Goal: Information Seeking & Learning: Check status

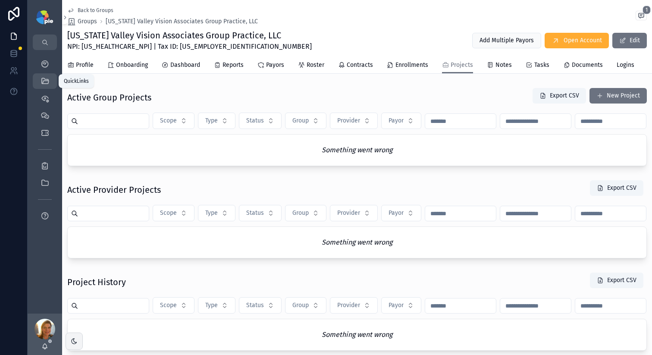
click at [48, 75] on div "QuickLinks" at bounding box center [45, 81] width 14 height 14
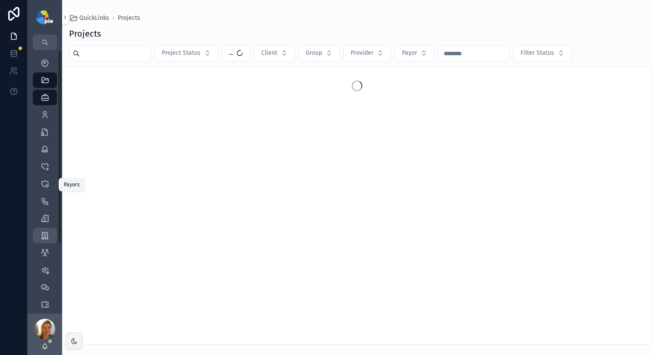
scroll to position [2, 0]
click at [40, 236] on div "Groups" at bounding box center [45, 235] width 14 height 14
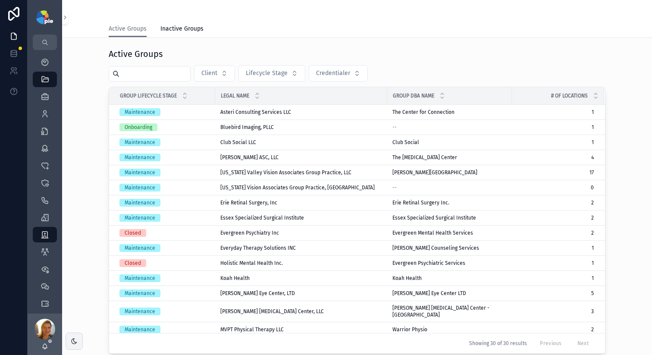
click at [169, 77] on input "scrollable content" at bounding box center [155, 74] width 71 height 12
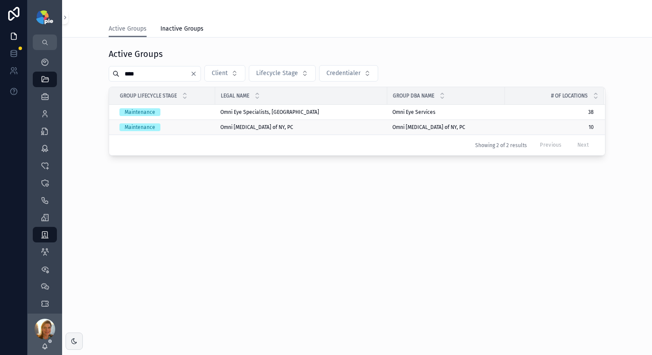
type input "****"
click at [249, 126] on span "Omni Eye Surgery of NY, PC" at bounding box center [256, 127] width 73 height 7
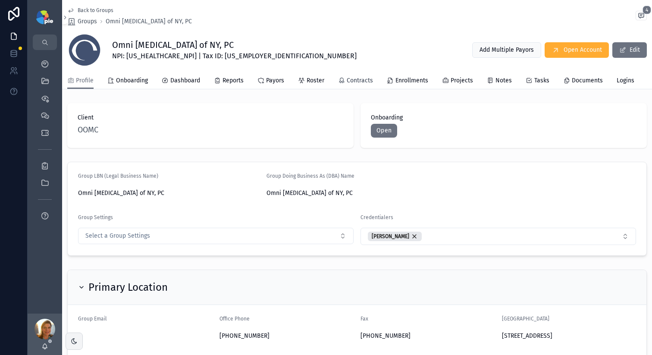
click at [348, 82] on span "Contracts" at bounding box center [360, 80] width 26 height 9
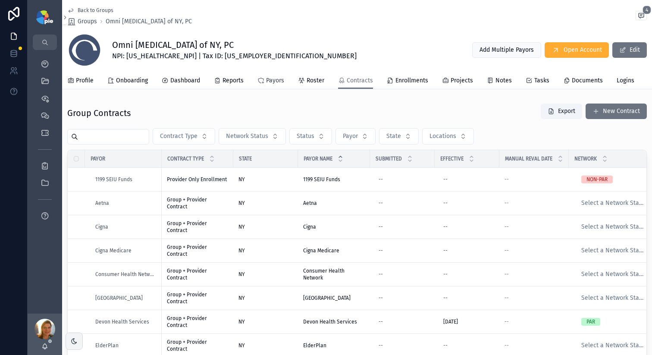
click at [280, 81] on span "Payors" at bounding box center [275, 80] width 18 height 9
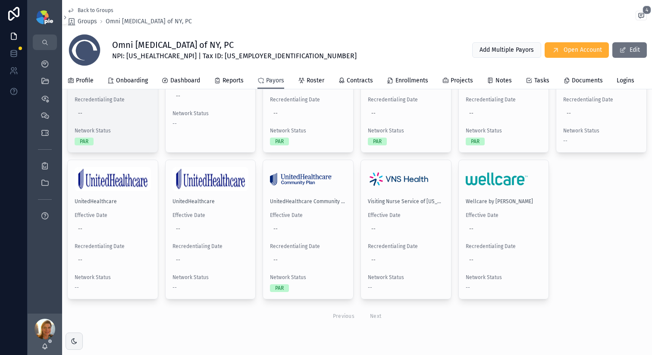
scroll to position [727, 0]
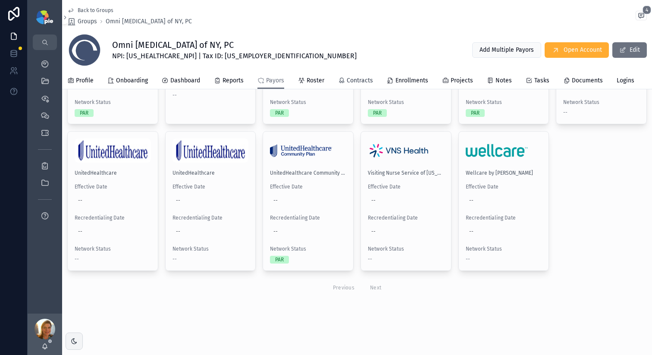
click at [350, 82] on span "Contracts" at bounding box center [360, 80] width 26 height 9
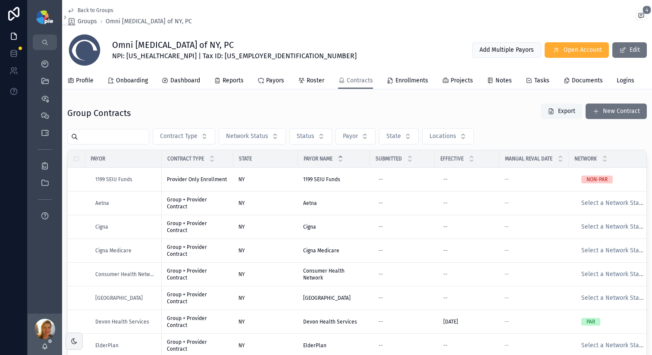
click at [497, 115] on span "scrollable content" at bounding box center [551, 111] width 7 height 7
click at [497, 119] on button "Export" at bounding box center [561, 112] width 41 height 16
click at [302, 79] on icon "scrollable content" at bounding box center [301, 80] width 7 height 7
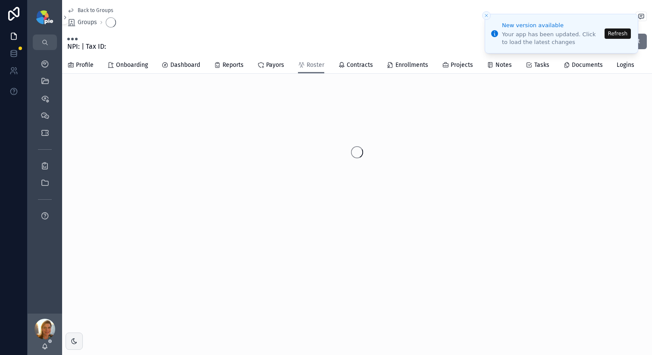
click at [271, 69] on link "Payors" at bounding box center [271, 65] width 27 height 17
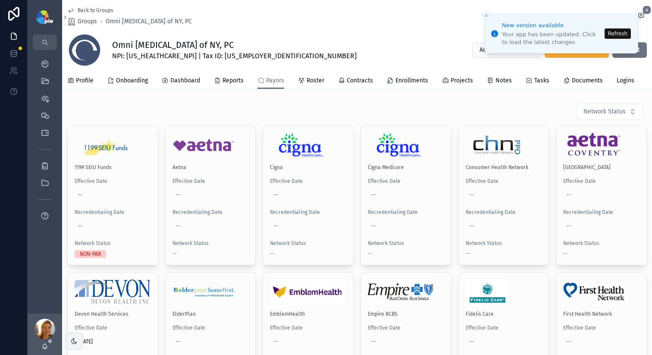
click at [497, 36] on button "Refresh" at bounding box center [618, 33] width 26 height 10
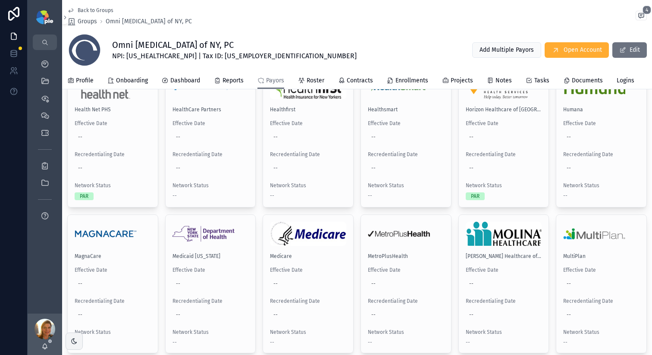
scroll to position [351, 0]
click at [466, 79] on span "Projects" at bounding box center [462, 80] width 22 height 9
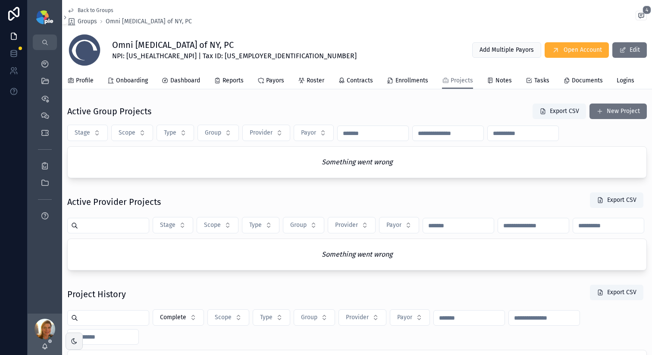
click at [44, 330] on div "scrollable content" at bounding box center [45, 329] width 21 height 21
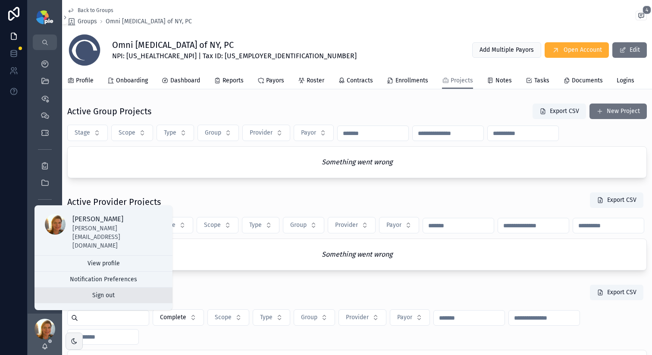
click at [78, 301] on button "Sign out" at bounding box center [104, 296] width 138 height 16
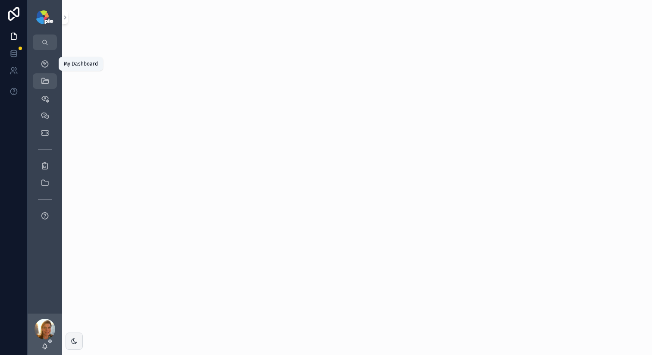
click at [50, 69] on div "My Dashboard" at bounding box center [45, 64] width 14 height 14
click at [38, 81] on link "QuickLinks" at bounding box center [45, 81] width 24 height 16
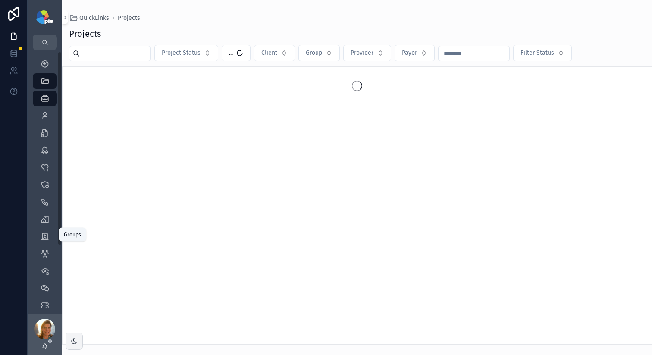
scroll to position [94, 0]
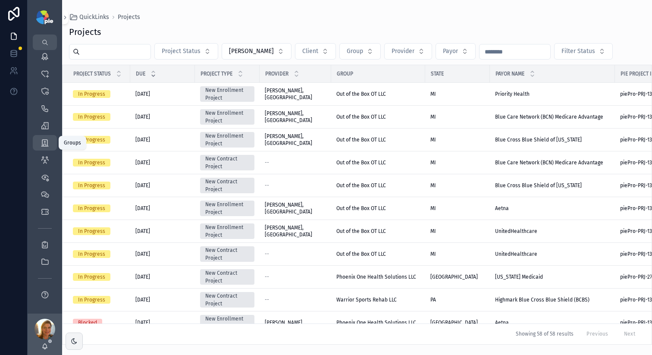
click at [47, 141] on icon "scrollable content" at bounding box center [45, 142] width 9 height 9
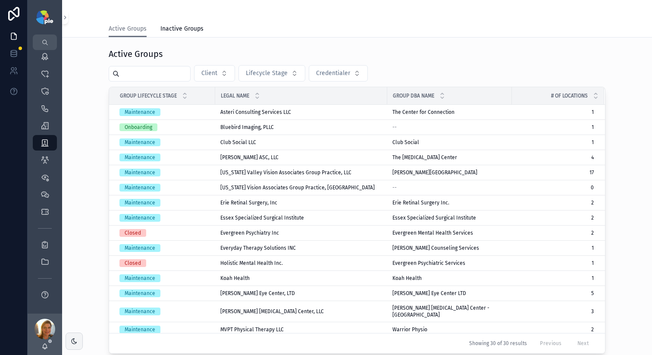
drag, startPoint x: 155, startPoint y: 68, endPoint x: 152, endPoint y: 72, distance: 5.2
click at [153, 70] on input "scrollable content" at bounding box center [155, 74] width 71 height 12
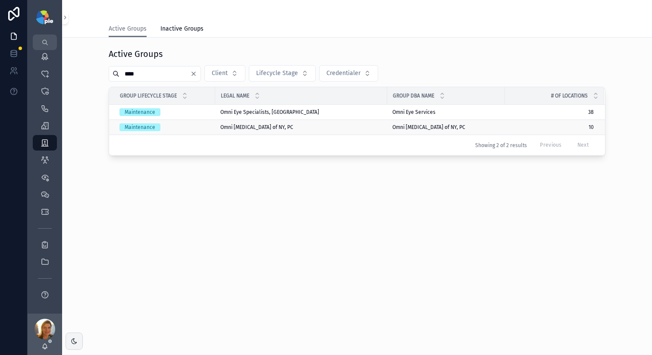
type input "****"
click at [249, 127] on span "Omni [MEDICAL_DATA] of NY, PC" at bounding box center [256, 127] width 73 height 7
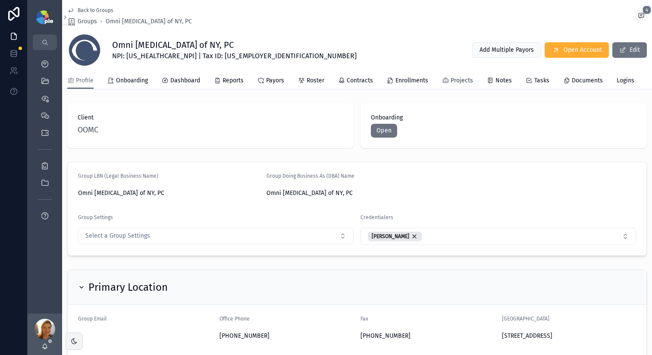
click at [451, 83] on span "Projects" at bounding box center [462, 80] width 22 height 9
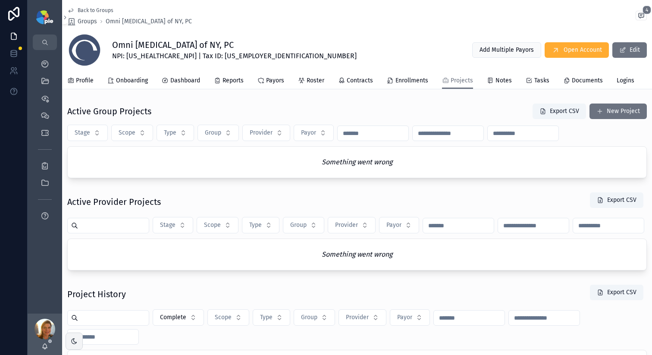
click at [47, 328] on div "scrollable content" at bounding box center [45, 329] width 21 height 21
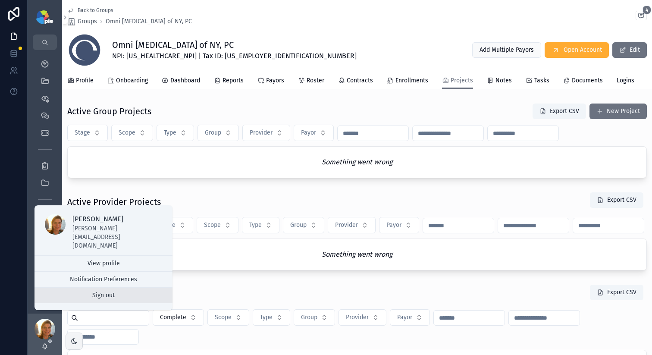
click at [108, 299] on button "Sign out" at bounding box center [104, 296] width 138 height 16
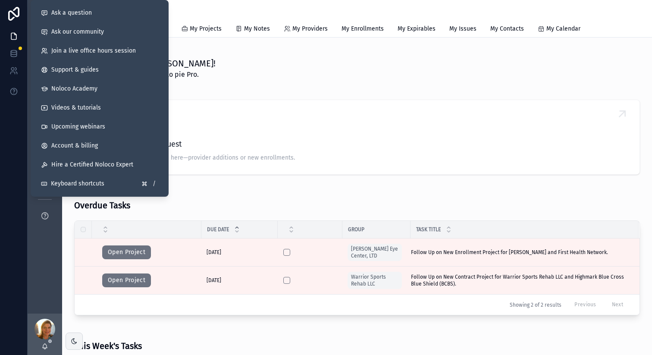
drag, startPoint x: 281, startPoint y: 76, endPoint x: 169, endPoint y: 104, distance: 115.2
click at [281, 77] on div "Howdy, Lacy! Welcome back to pie Pro." at bounding box center [379, 68] width 521 height 22
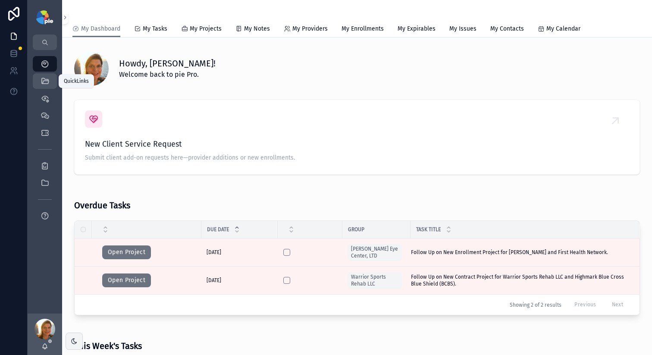
click at [39, 81] on div "QuickLinks" at bounding box center [45, 81] width 14 height 14
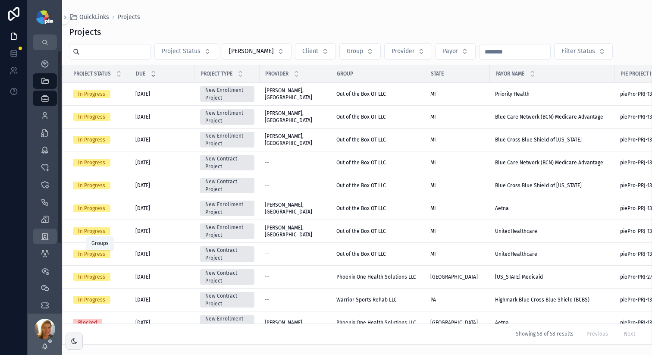
click at [47, 235] on icon "scrollable content" at bounding box center [45, 236] width 9 height 9
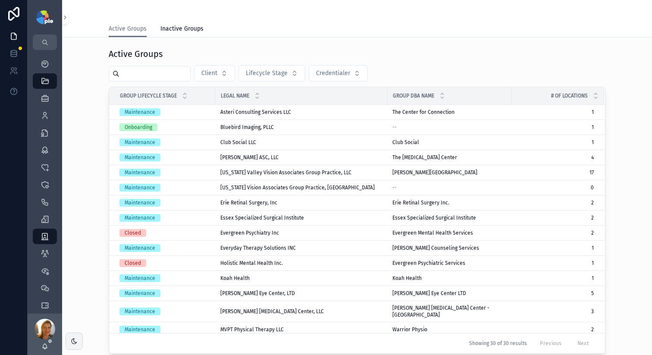
click at [137, 77] on input "scrollable content" at bounding box center [155, 74] width 71 height 12
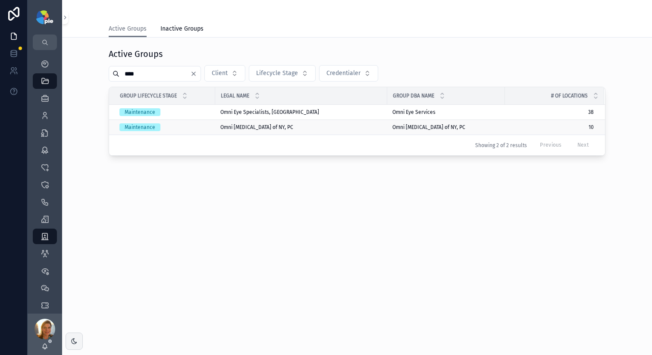
type input "****"
click at [265, 129] on span "Omni [MEDICAL_DATA] of NY, PC" at bounding box center [256, 127] width 73 height 7
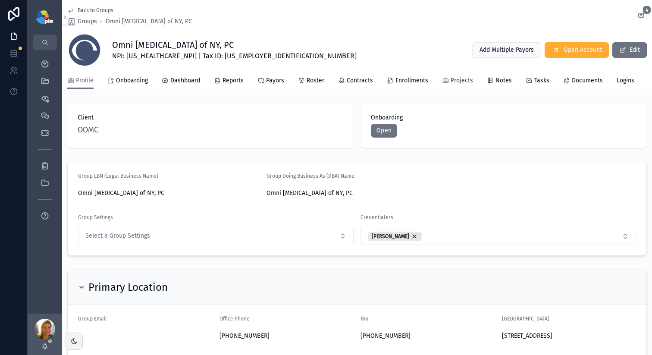
click at [454, 80] on span "Projects" at bounding box center [462, 80] width 22 height 9
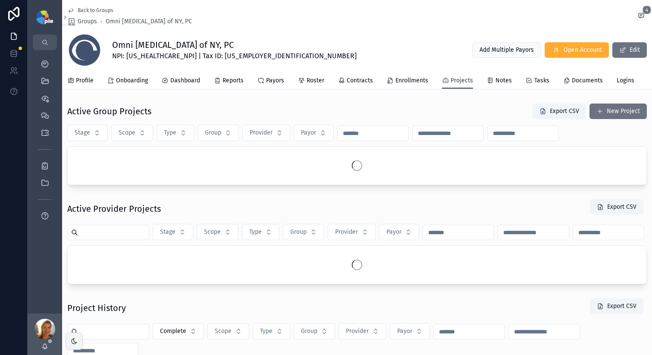
click at [454, 80] on span "Projects" at bounding box center [462, 80] width 22 height 9
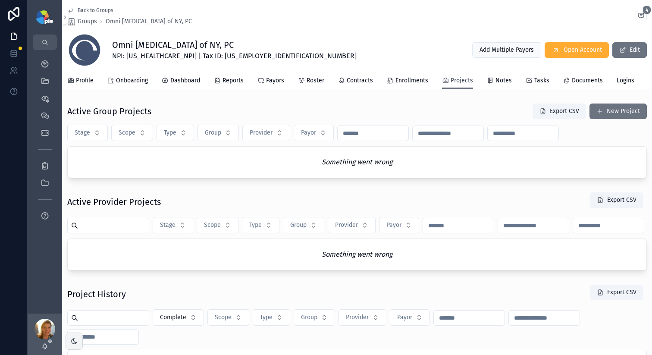
scroll to position [2, 0]
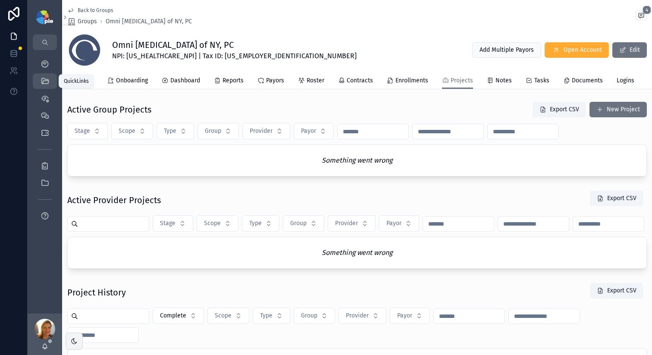
click at [45, 83] on icon "scrollable content" at bounding box center [45, 81] width 9 height 9
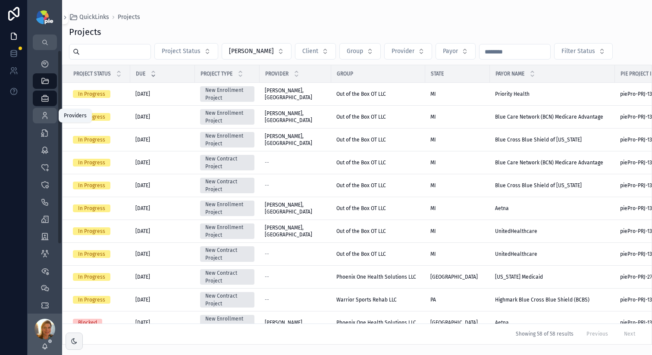
click at [51, 117] on div "Providers 299" at bounding box center [45, 116] width 14 height 14
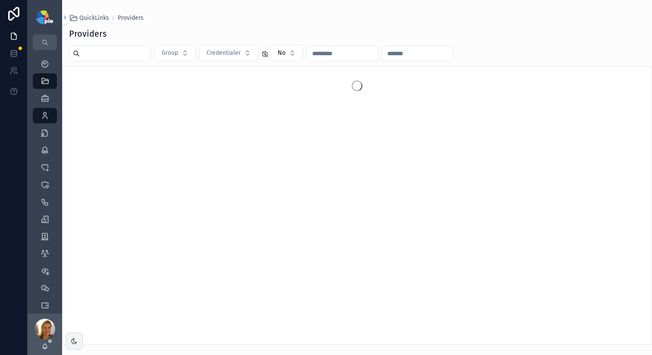
click at [93, 57] on input "scrollable content" at bounding box center [115, 53] width 71 height 12
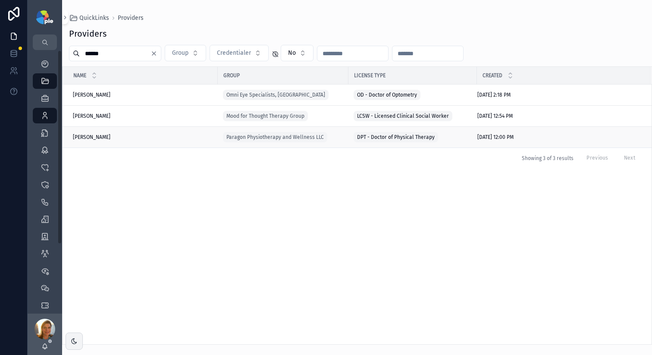
type input "******"
click at [101, 135] on span "Waight, Olivia" at bounding box center [92, 137] width 38 height 7
click at [117, 113] on div "Kennedy, Olivia Kennedy, Olivia" at bounding box center [143, 116] width 140 height 7
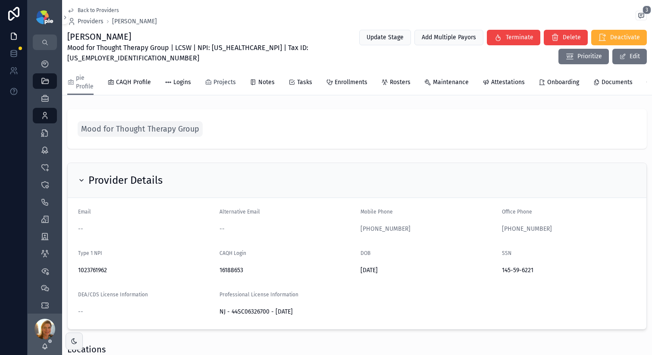
click at [228, 85] on span "Projects" at bounding box center [225, 82] width 22 height 9
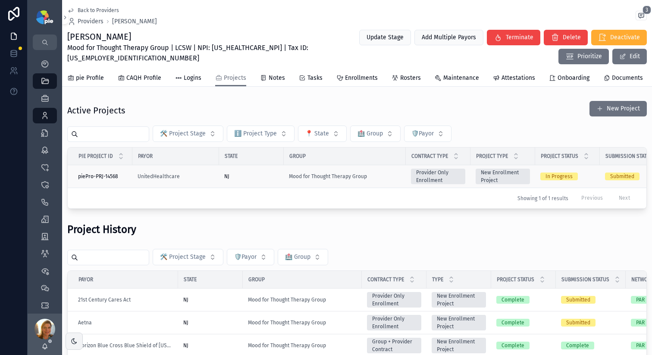
click at [387, 180] on div "Mood for Thought Therapy Group" at bounding box center [345, 176] width 112 height 7
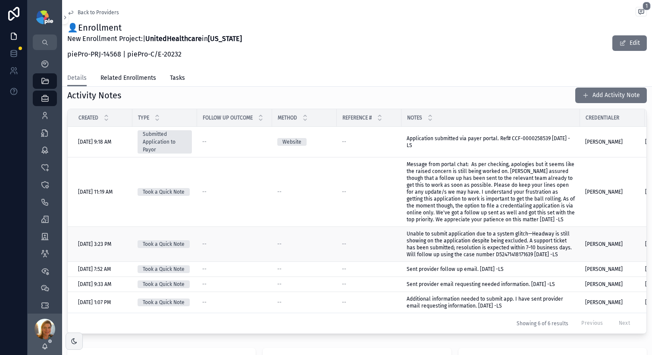
scroll to position [346, 0]
click at [454, 145] on span "Application submitted via payer portal. Ref# CCF-0000258539 9/24/25 -LS" at bounding box center [489, 141] width 164 height 13
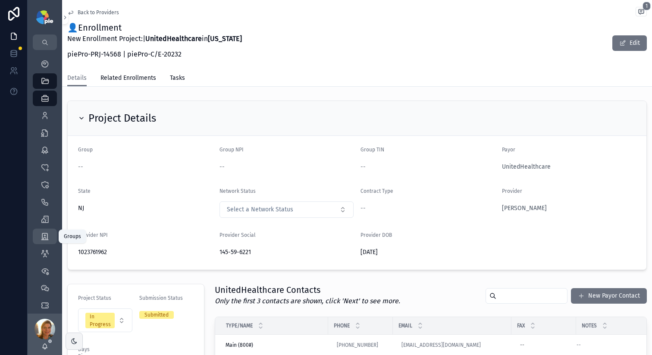
click at [47, 239] on icon "scrollable content" at bounding box center [45, 236] width 9 height 9
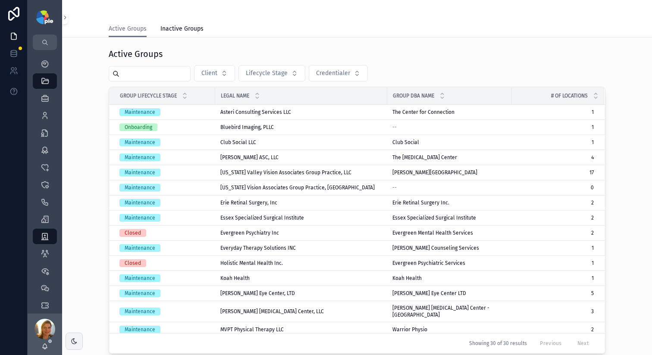
click at [143, 82] on div "Active Groups Client Lifecycle Stage Credentialer Group Lifecycle Stage Legal N…" at bounding box center [357, 201] width 497 height 306
click at [145, 76] on input "scrollable content" at bounding box center [155, 74] width 71 height 12
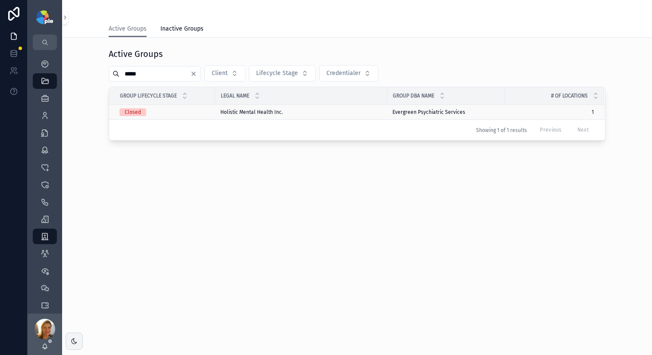
type input "*****"
click at [246, 115] on span "Holistic Mental Health Inc." at bounding box center [251, 112] width 63 height 7
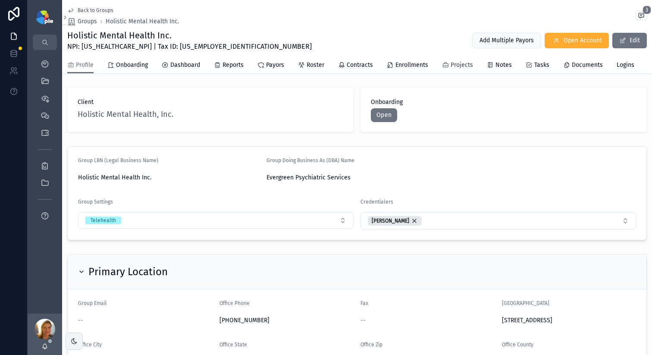
click at [468, 65] on span "Projects" at bounding box center [462, 65] width 22 height 9
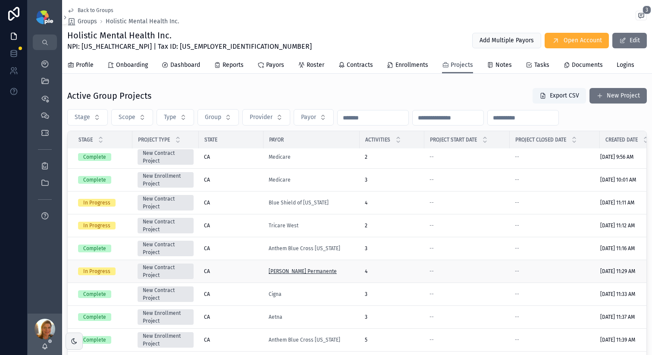
scroll to position [3, 0]
click at [238, 252] on div "CA" at bounding box center [231, 248] width 54 height 7
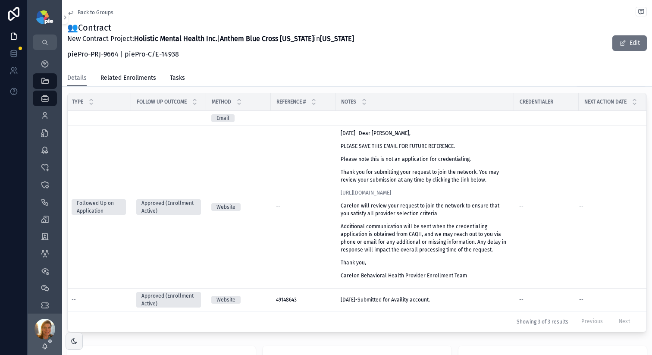
scroll to position [0, 72]
click at [414, 228] on div "8/27/2024- Dear David Lindley, PLEASE SAVE THIS EMAIL FOR FUTURE REFERENCE. Ple…" at bounding box center [425, 204] width 168 height 150
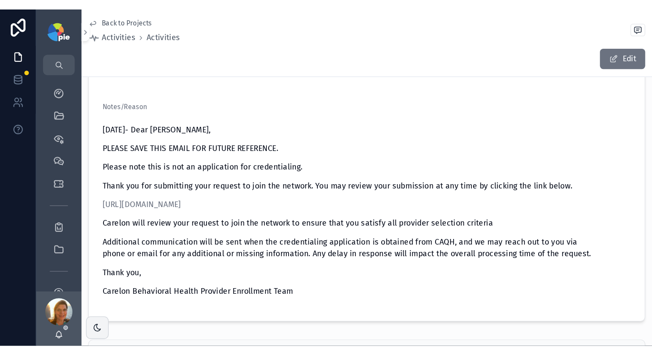
scroll to position [153, 0]
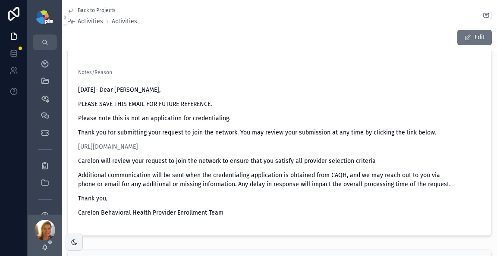
drag, startPoint x: 75, startPoint y: 146, endPoint x: 312, endPoint y: 152, distance: 237.4
click at [327, 144] on form "Type Followed Up on Application Follow Up Outcome Approved (Enrollment Active) …" at bounding box center [280, 106] width 424 height 260
copy link "[URL][DOMAIN_NAME]"
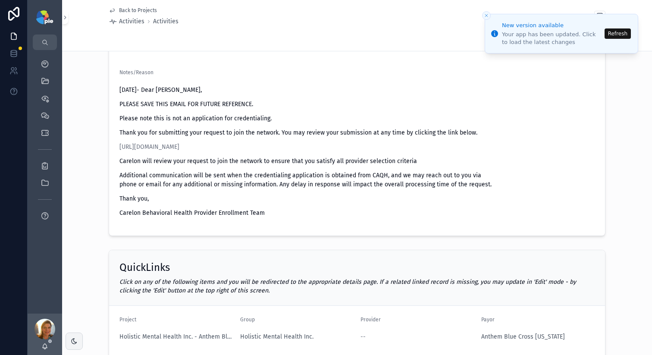
click at [623, 33] on button "Refresh" at bounding box center [618, 33] width 26 height 10
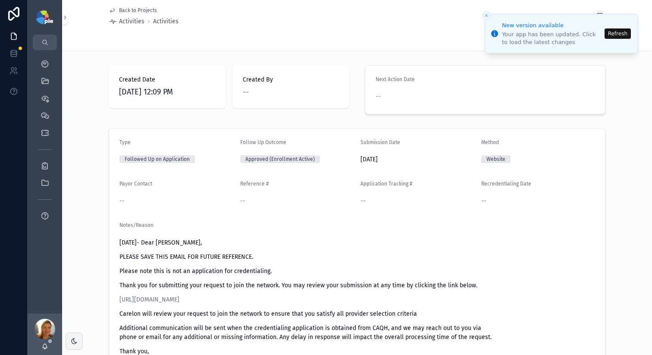
click at [621, 32] on button "Refresh" at bounding box center [618, 33] width 26 height 10
click at [621, 32] on li "New version available Your app has been updated. Click to load the latest chang…" at bounding box center [562, 34] width 154 height 40
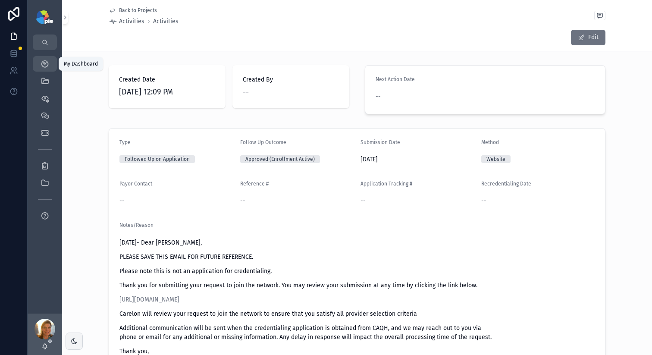
click at [44, 69] on div "My Dashboard" at bounding box center [45, 64] width 14 height 14
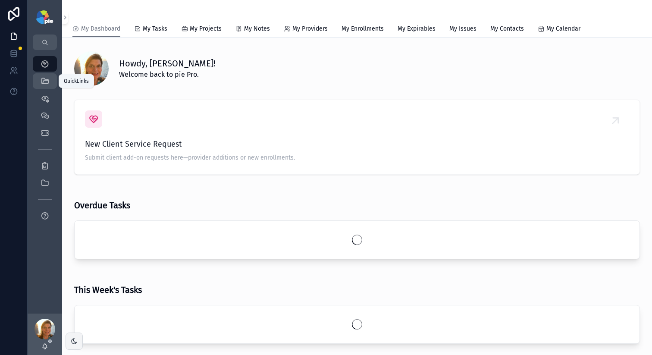
click at [42, 78] on icon "scrollable content" at bounding box center [45, 81] width 9 height 9
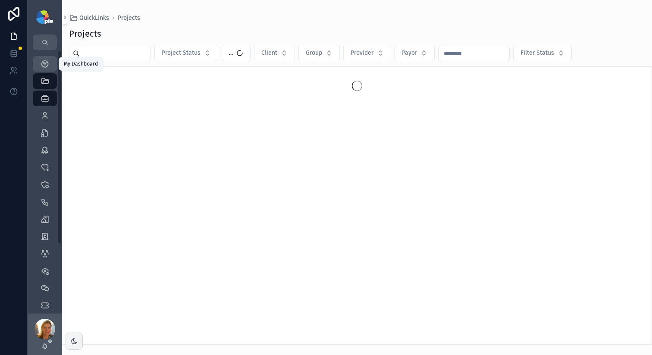
click at [47, 66] on icon "scrollable content" at bounding box center [45, 64] width 9 height 9
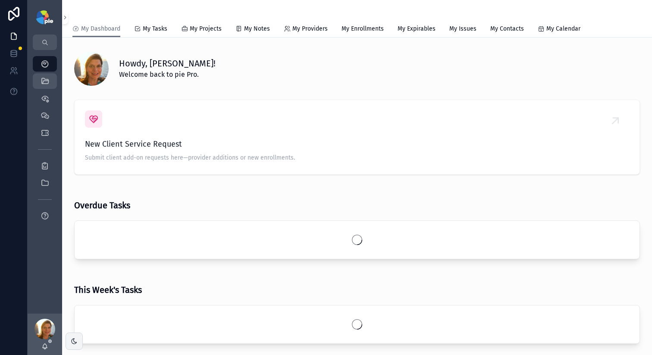
click at [48, 82] on icon "scrollable content" at bounding box center [45, 81] width 9 height 9
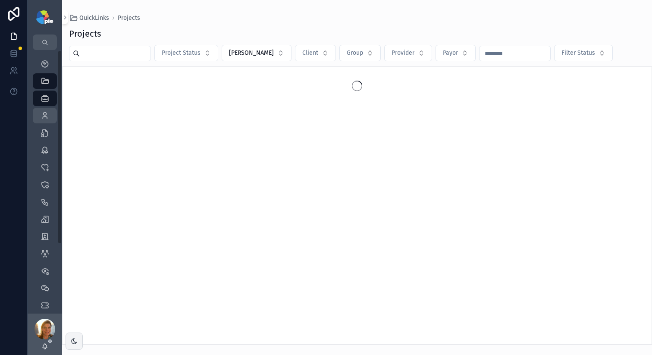
click at [39, 118] on div "Providers 299" at bounding box center [45, 116] width 14 height 14
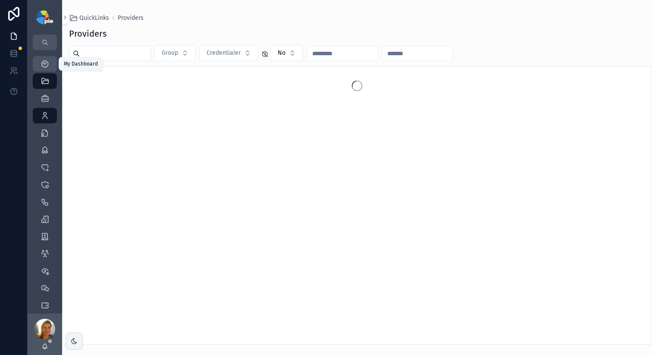
click at [47, 63] on icon "scrollable content" at bounding box center [45, 64] width 9 height 9
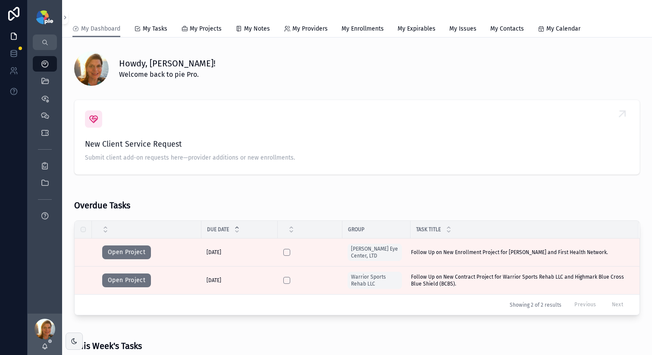
scroll to position [321, 0]
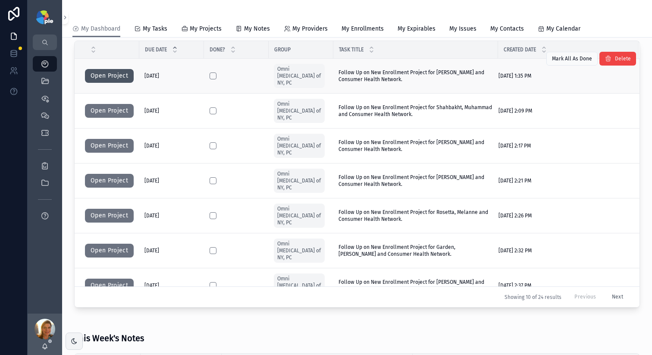
click at [125, 71] on button "Open Project" at bounding box center [109, 76] width 49 height 14
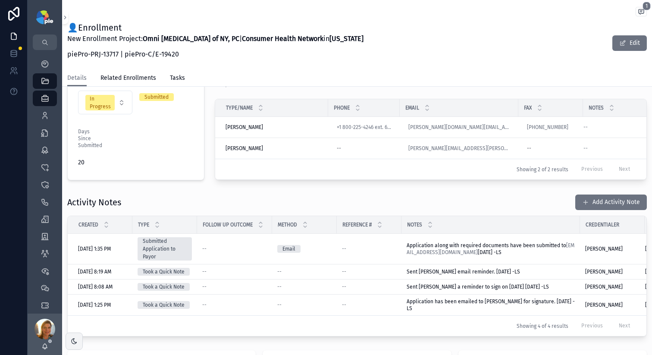
scroll to position [219, 0]
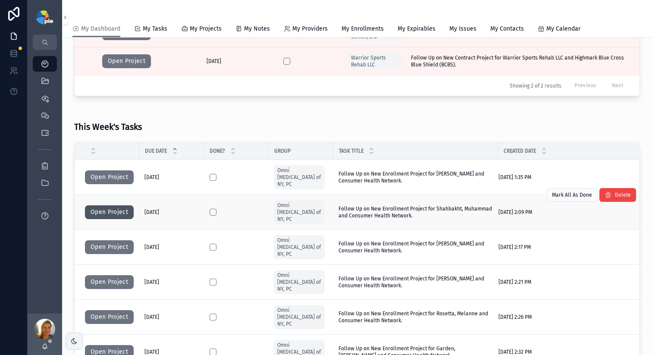
click at [96, 205] on button "Open Project" at bounding box center [109, 212] width 49 height 14
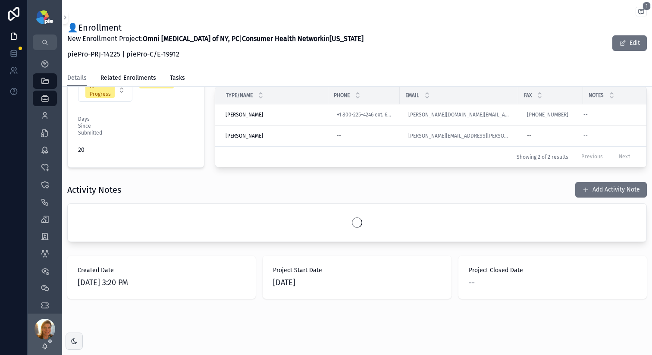
scroll to position [239, 0]
